Goal: Check status

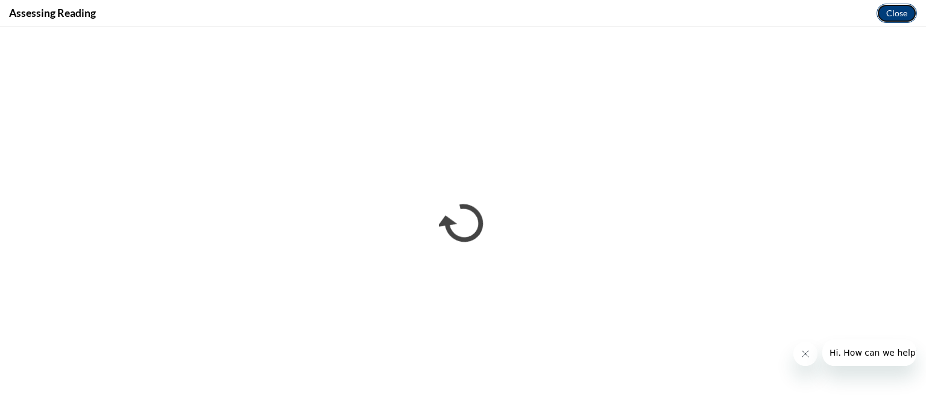
click at [903, 11] on button "Close" at bounding box center [897, 13] width 40 height 19
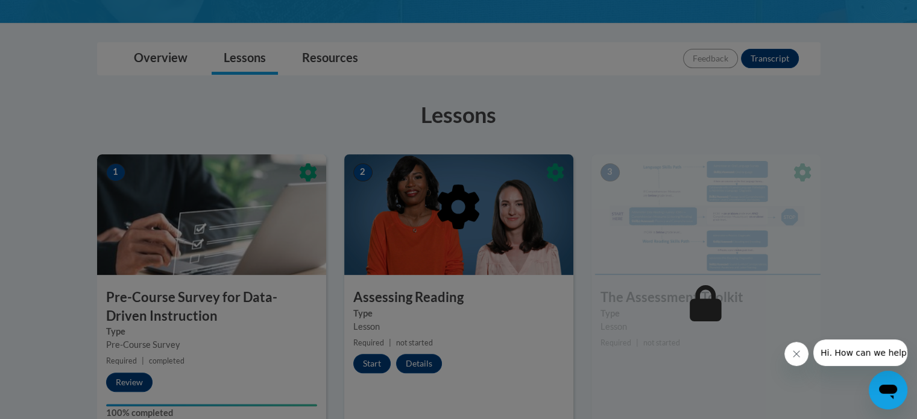
scroll to position [130, 0]
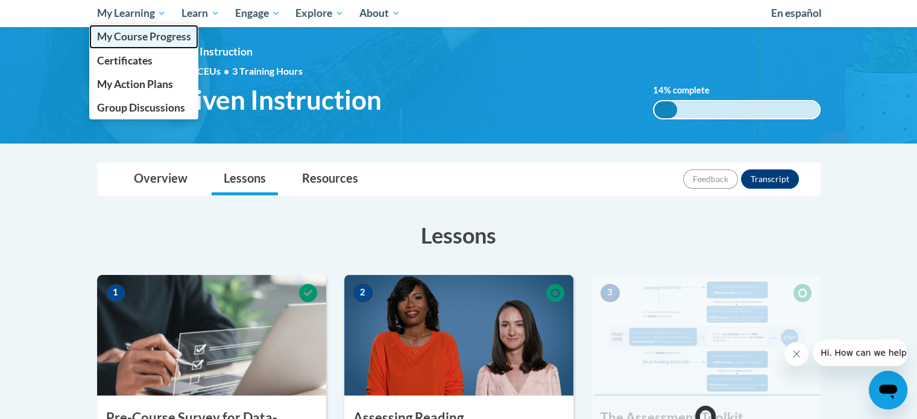
click at [144, 42] on span "My Course Progress" at bounding box center [143, 36] width 94 height 13
